Goal: Information Seeking & Learning: Check status

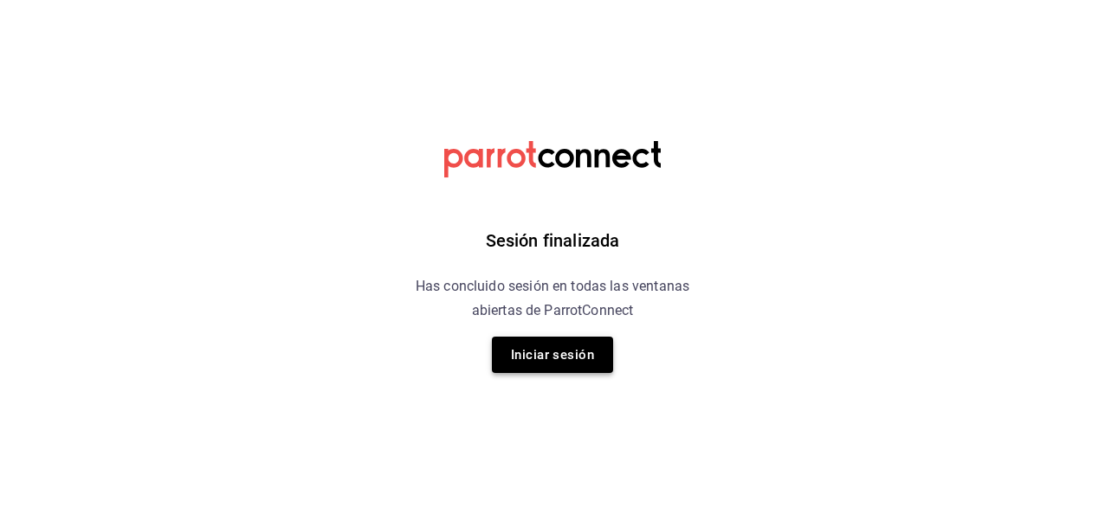
click at [564, 348] on button "Iniciar sesión" at bounding box center [552, 355] width 121 height 36
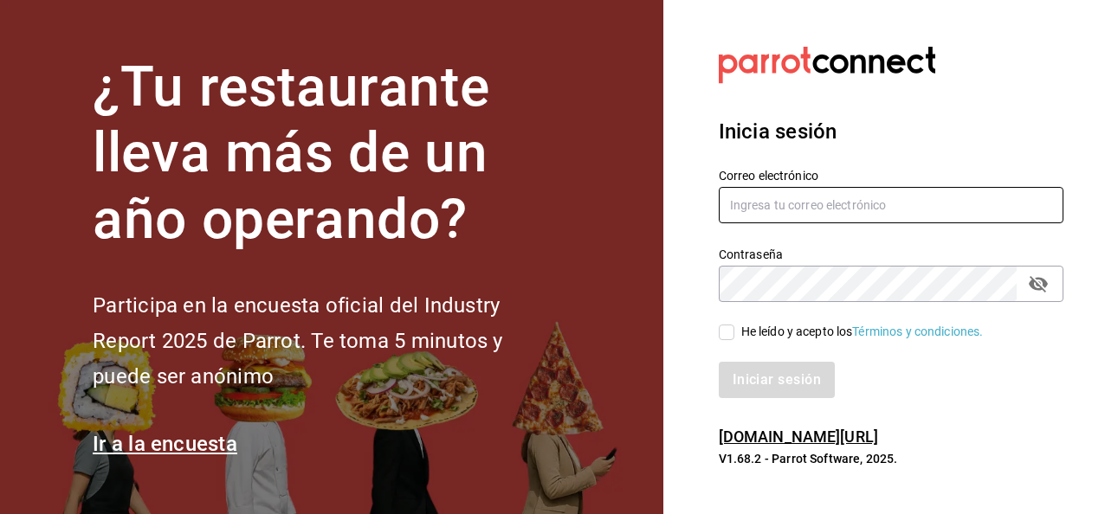
type input "asanchez@delica.mx"
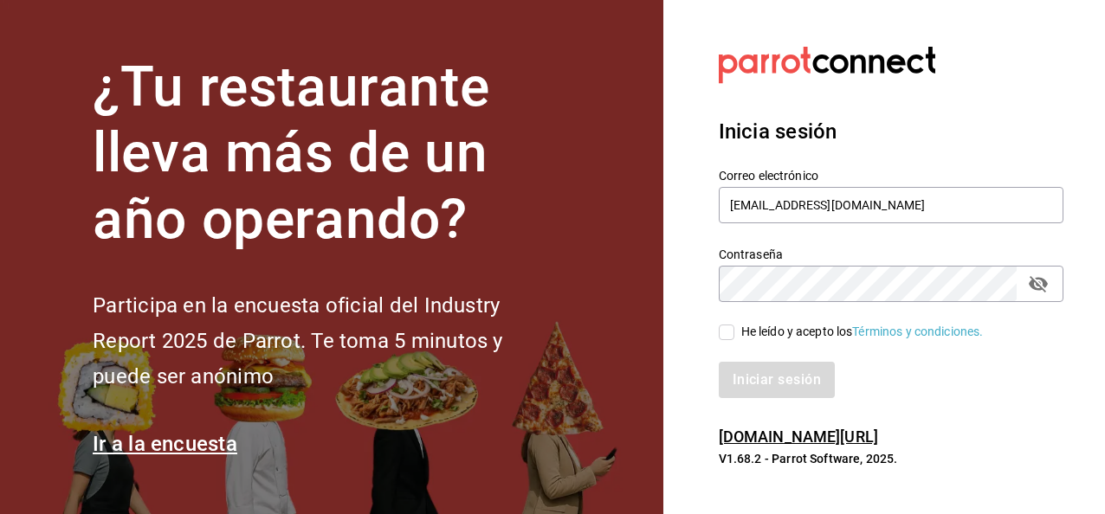
click at [724, 326] on input "He leído y acepto los Términos y condiciones." at bounding box center [727, 333] width 16 height 16
checkbox input "true"
click at [719, 362] on button "Iniciar sesión" at bounding box center [777, 380] width 116 height 36
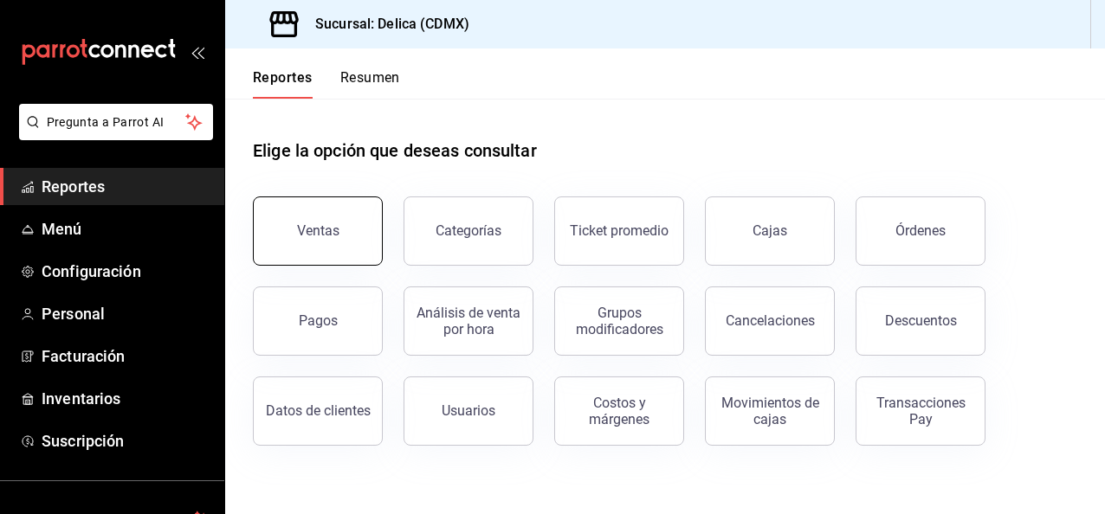
click at [330, 261] on button "Ventas" at bounding box center [318, 231] width 130 height 69
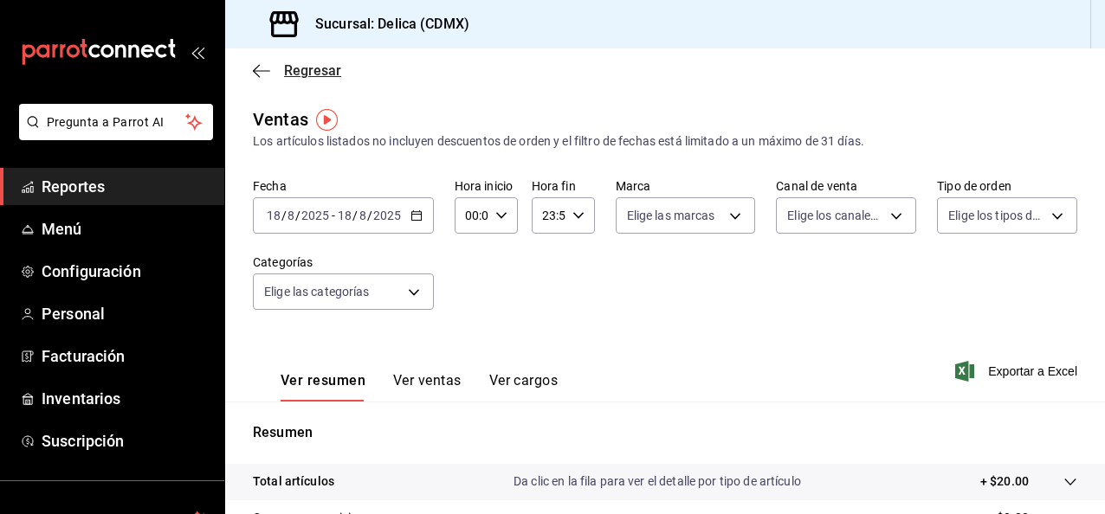
click at [312, 74] on span "Regresar" at bounding box center [312, 70] width 57 height 16
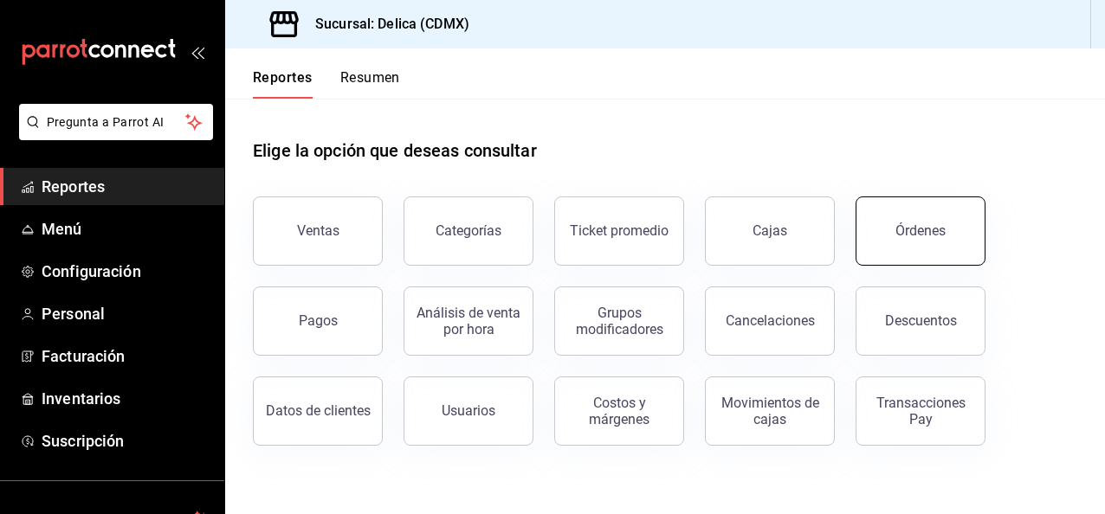
click at [926, 220] on button "Órdenes" at bounding box center [920, 231] width 130 height 69
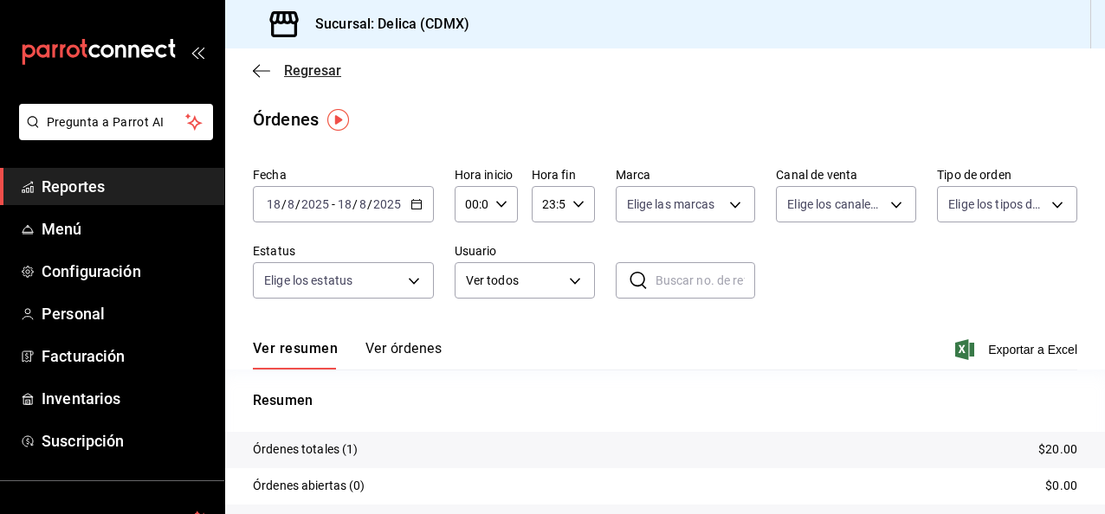
click at [305, 71] on span "Regresar" at bounding box center [312, 70] width 57 height 16
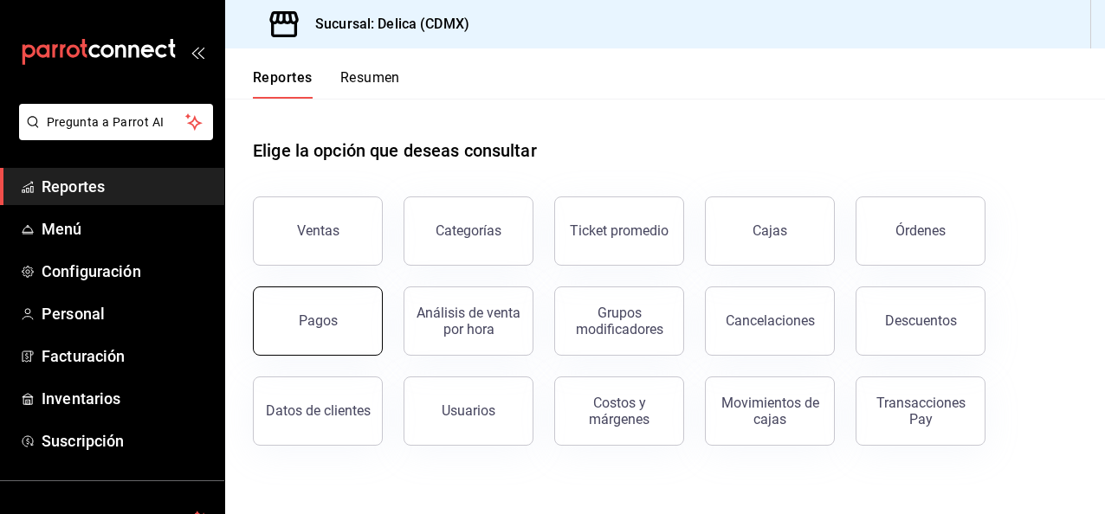
click at [332, 320] on div "Pagos" at bounding box center [318, 321] width 39 height 16
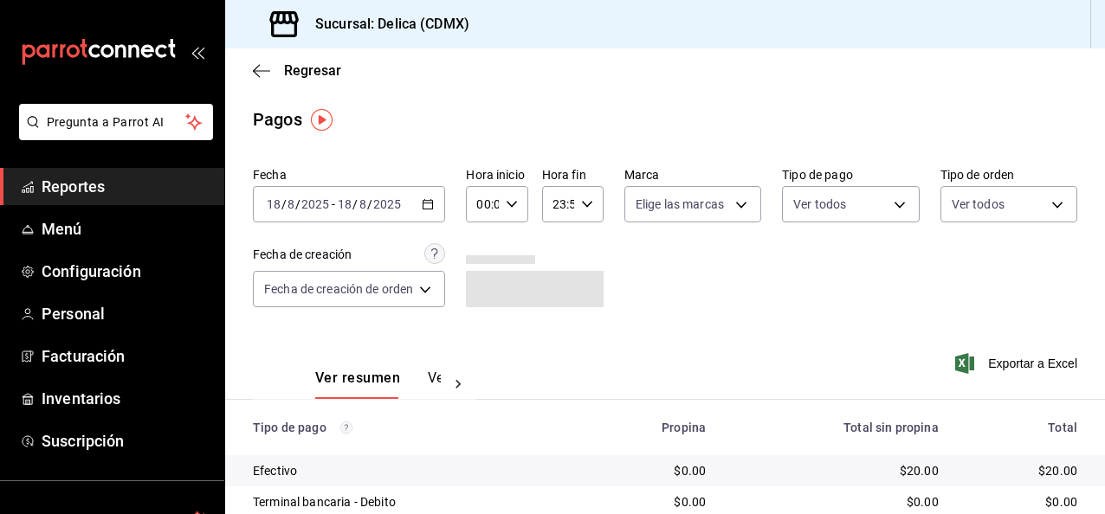
click at [429, 209] on \(Stroke\) "button" at bounding box center [427, 205] width 10 height 10
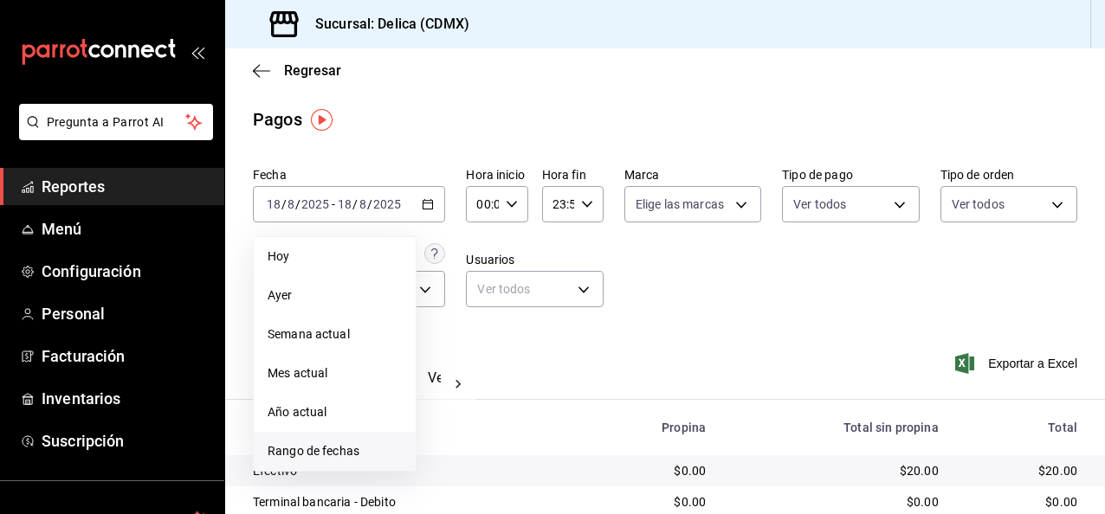
click at [339, 445] on span "Rango de fechas" at bounding box center [334, 451] width 134 height 18
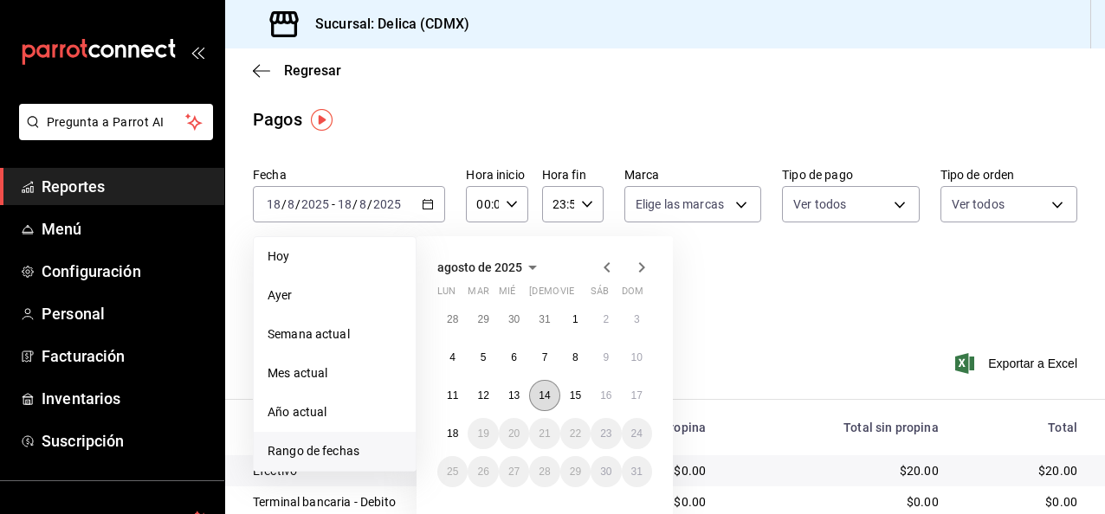
click at [536, 393] on button "14" at bounding box center [544, 395] width 30 height 31
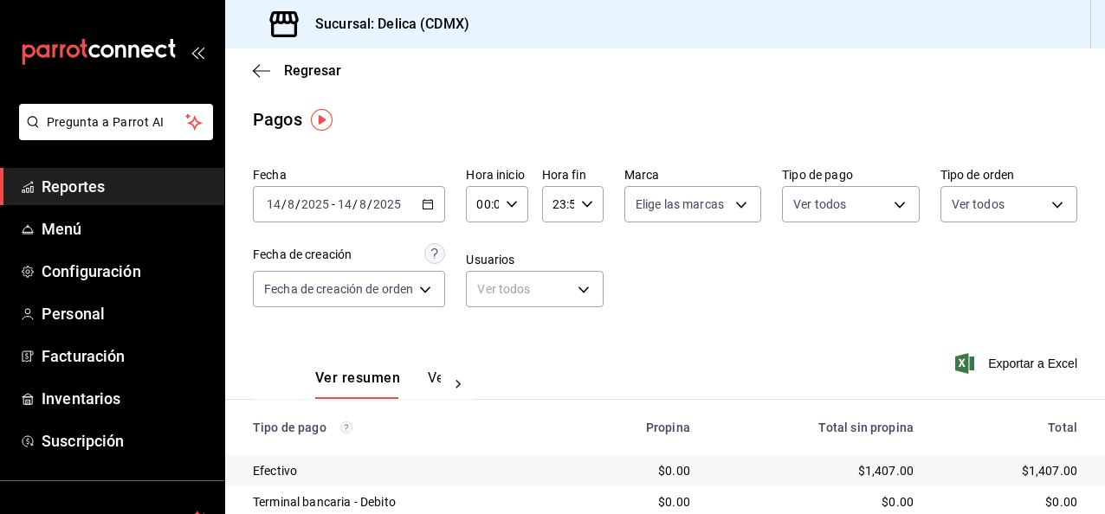
click at [434, 211] on div "[DATE] [DATE] - [DATE] [DATE]" at bounding box center [349, 204] width 192 height 36
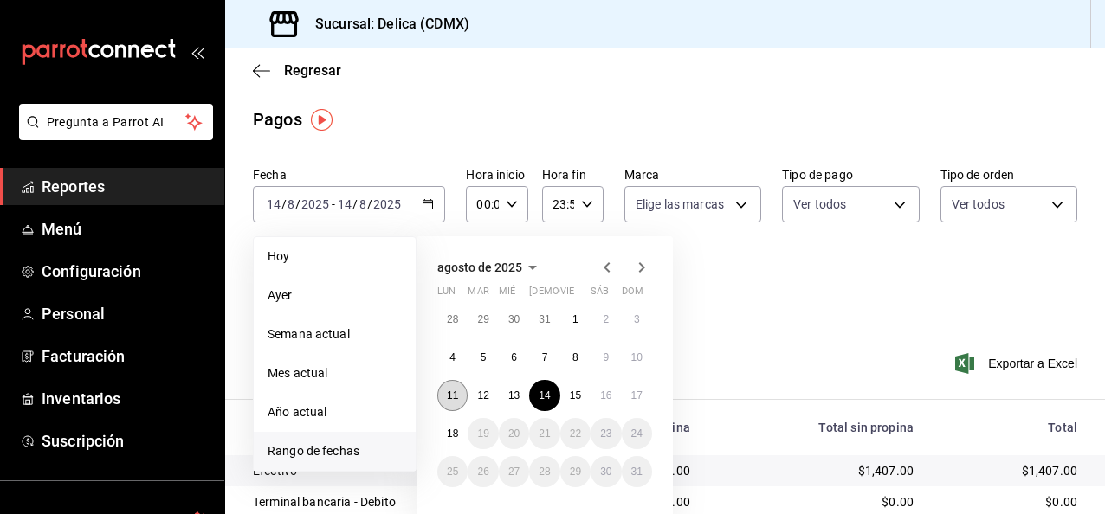
click at [459, 391] on button "11" at bounding box center [452, 395] width 30 height 31
click at [635, 400] on abbr "17" at bounding box center [636, 396] width 11 height 12
